Goal: Transaction & Acquisition: Obtain resource

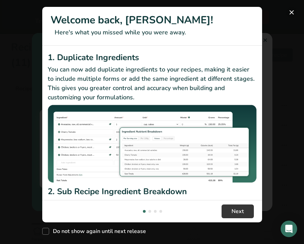
click at [291, 13] on button "New Features" at bounding box center [291, 12] width 11 height 11
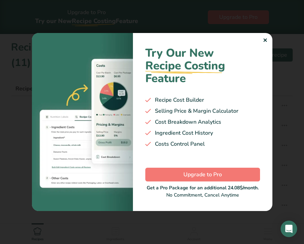
click at [263, 42] on div "✕" at bounding box center [264, 40] width 4 height 8
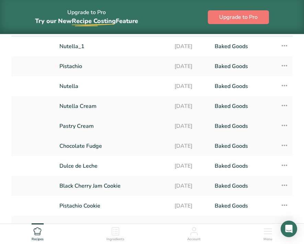
scroll to position [60, 0]
click at [119, 149] on link "Chocolate Fudge" at bounding box center [112, 145] width 107 height 14
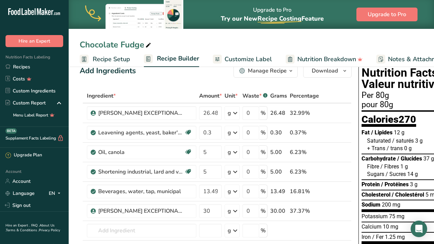
scroll to position [3, 0]
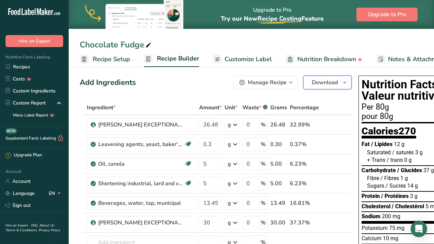
click at [303, 81] on span "Download" at bounding box center [324, 82] width 26 height 8
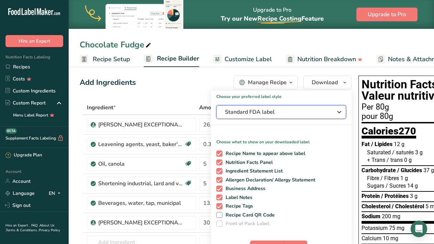
click at [293, 112] on span "Standard FDA label" at bounding box center [276, 112] width 103 height 8
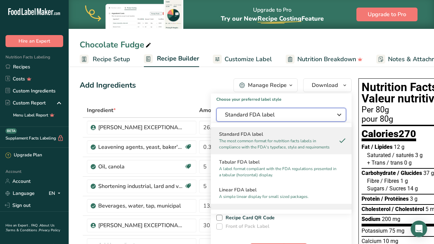
scroll to position [0, 0]
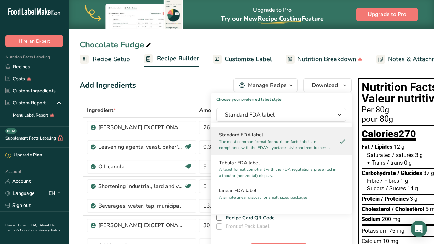
click at [284, 144] on p "The most common format for nutrition facts labels in compliance with the FDA's …" at bounding box center [278, 144] width 118 height 12
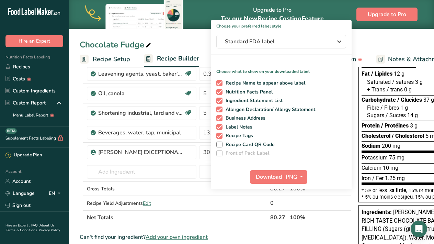
scroll to position [75, 0]
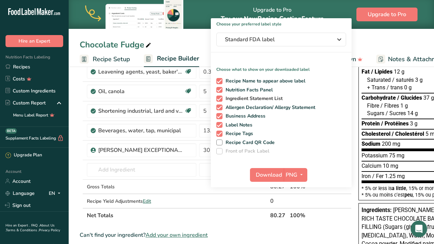
click at [246, 99] on span "Ingredient Statement List" at bounding box center [252, 98] width 60 height 6
click at [221, 99] on input "Ingredient Statement List" at bounding box center [218, 98] width 4 height 4
checkbox input "false"
click at [240, 106] on span "Allergen Declaration/ Allergy Statement" at bounding box center [268, 107] width 93 height 6
click at [221, 106] on input "Allergen Declaration/ Allergy Statement" at bounding box center [218, 107] width 4 height 4
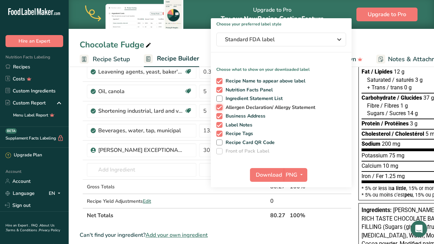
checkbox input "false"
click at [240, 115] on span "Business Address" at bounding box center [243, 116] width 43 height 6
click at [221, 115] on input "Business Address" at bounding box center [218, 116] width 4 height 4
checkbox input "false"
click at [240, 127] on span "Label Notes" at bounding box center [237, 125] width 30 height 6
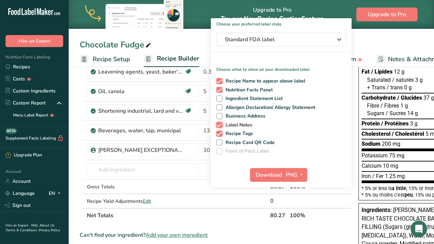
click at [221, 127] on input "Label Notes" at bounding box center [218, 124] width 4 height 4
checkbox input "false"
click at [240, 133] on span "Recipe Tags" at bounding box center [237, 133] width 31 height 6
click at [221, 133] on input "Recipe Tags" at bounding box center [218, 133] width 4 height 4
checkbox input "false"
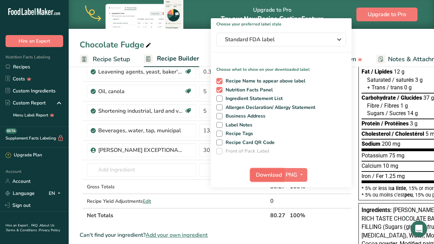
click at [268, 173] on span "Download" at bounding box center [269, 174] width 26 height 8
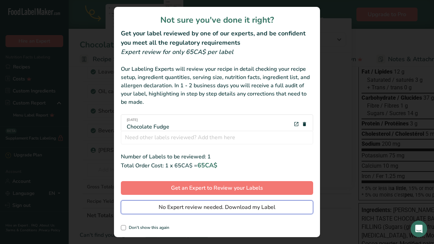
click at [175, 208] on span "No Expert review needed. Download my Label" at bounding box center [216, 207] width 117 height 8
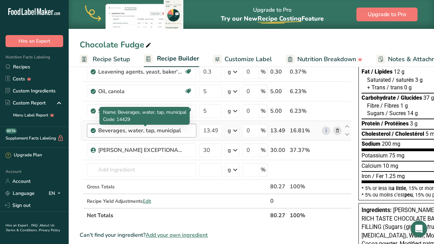
scroll to position [75, 0]
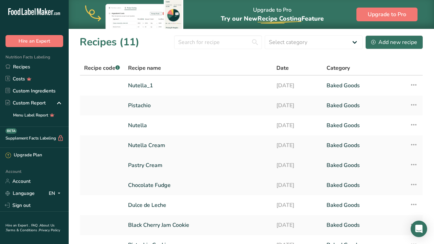
click at [176, 166] on link "Pastry Cream" at bounding box center [198, 165] width 140 height 14
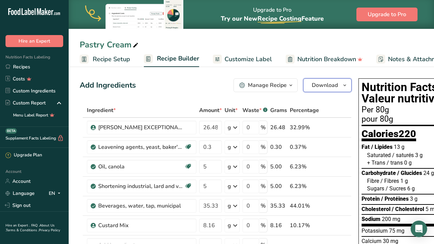
click at [303, 80] on button "Download" at bounding box center [327, 85] width 48 height 14
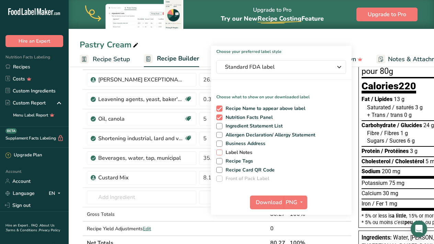
scroll to position [59, 0]
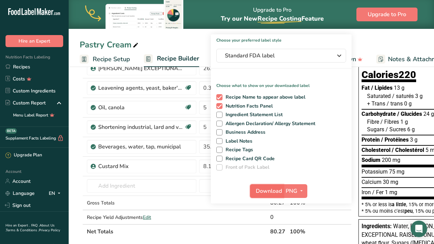
click at [271, 191] on span "Download" at bounding box center [269, 191] width 26 height 8
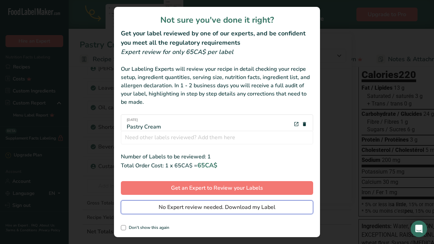
click at [166, 207] on span "No Expert review needed. Download my Label" at bounding box center [216, 207] width 117 height 8
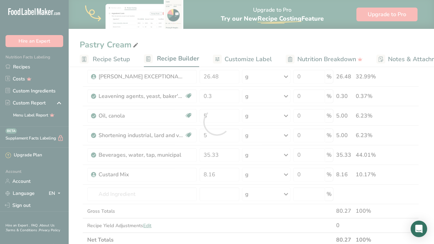
scroll to position [0, 0]
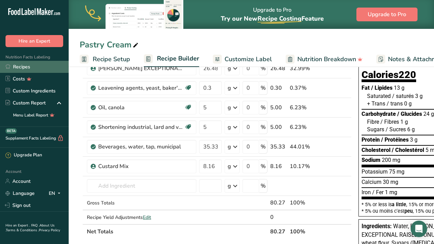
click at [48, 67] on link "Recipes" at bounding box center [34, 67] width 69 height 12
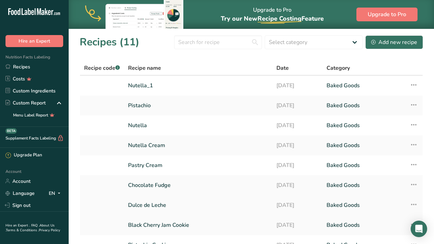
click at [167, 206] on link "Dulce de Leche" at bounding box center [198, 205] width 140 height 14
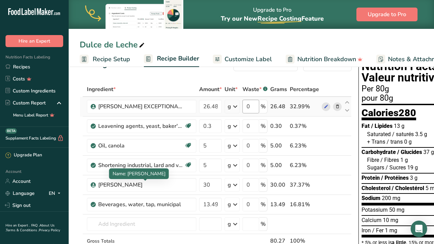
scroll to position [7, 0]
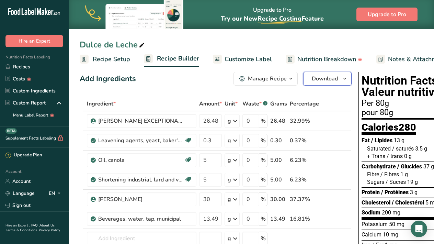
click at [303, 80] on span "Download" at bounding box center [324, 78] width 26 height 8
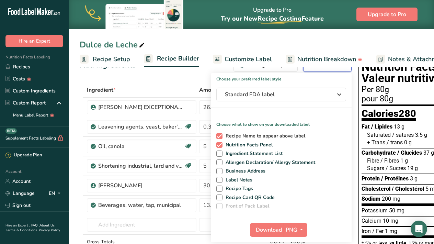
scroll to position [26, 0]
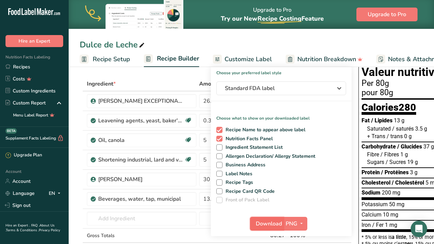
click at [274, 225] on span "Download" at bounding box center [269, 223] width 26 height 8
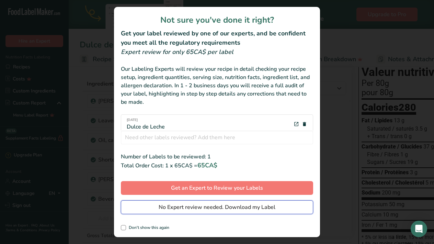
click at [183, 211] on span "No Expert review needed. Download my Label" at bounding box center [216, 207] width 117 height 8
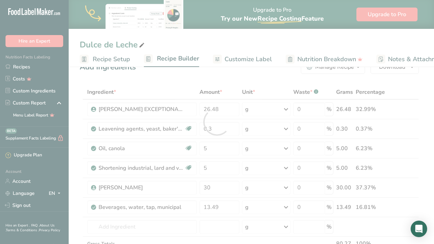
scroll to position [0, 0]
